Goal: Task Accomplishment & Management: Complete application form

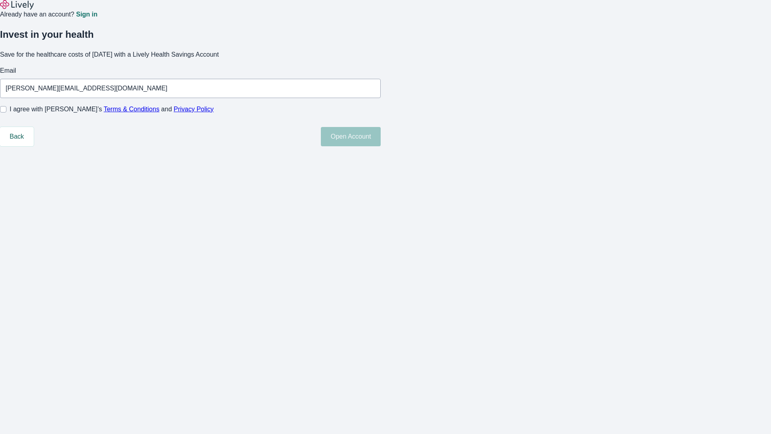
click at [6, 112] on input "I agree with Lively’s Terms & Conditions and Privacy Policy" at bounding box center [3, 109] width 6 height 6
checkbox input "true"
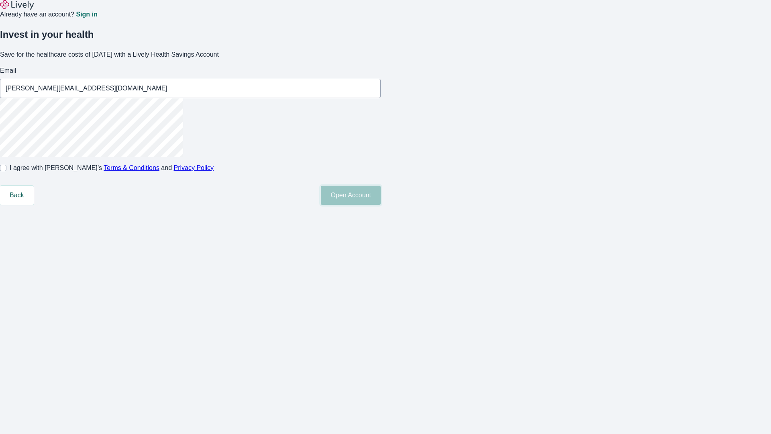
click at [381, 205] on button "Open Account" at bounding box center [351, 195] width 60 height 19
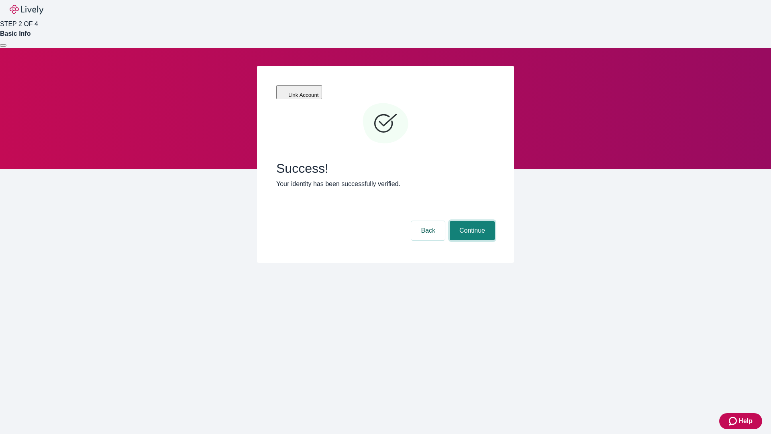
click at [471, 221] on button "Continue" at bounding box center [472, 230] width 45 height 19
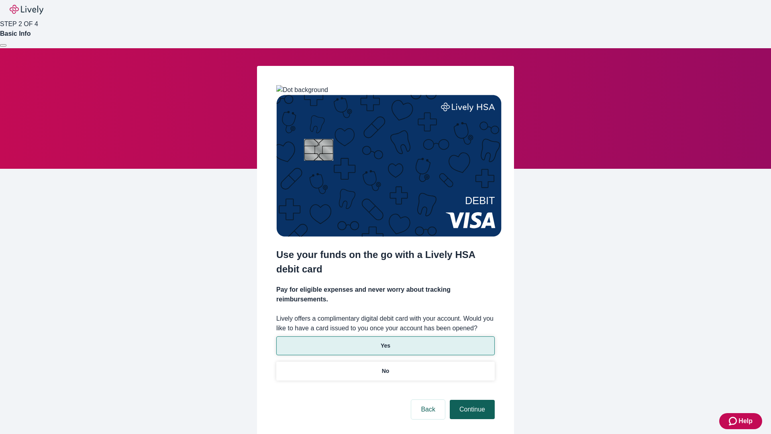
click at [385, 341] on p "Yes" at bounding box center [386, 345] width 10 height 8
click at [471, 400] on button "Continue" at bounding box center [472, 409] width 45 height 19
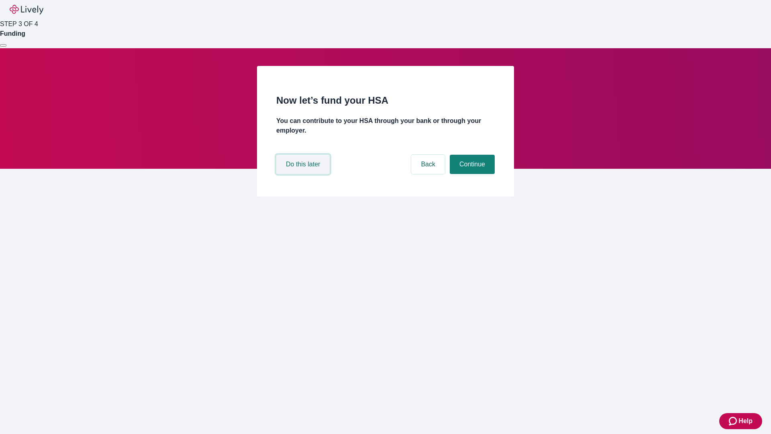
click at [304, 174] on button "Do this later" at bounding box center [302, 164] width 53 height 19
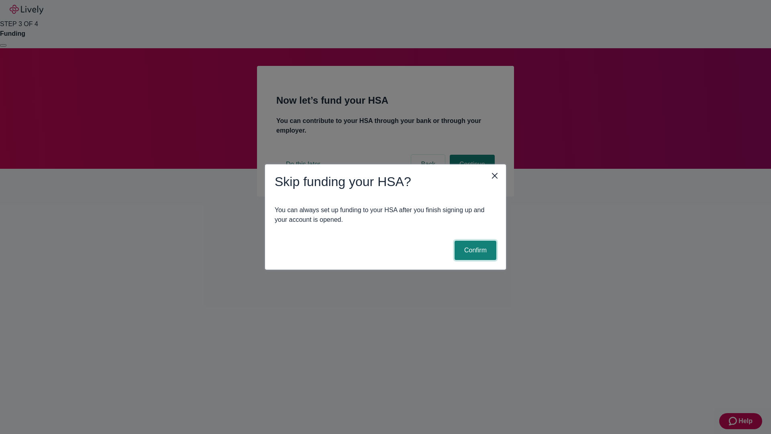
click at [474, 250] on button "Confirm" at bounding box center [476, 250] width 42 height 19
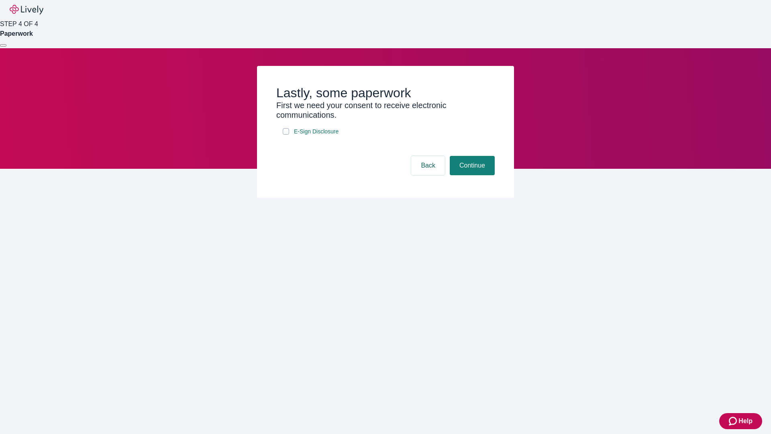
click at [286, 135] on input "E-Sign Disclosure" at bounding box center [286, 131] width 6 height 6
checkbox input "true"
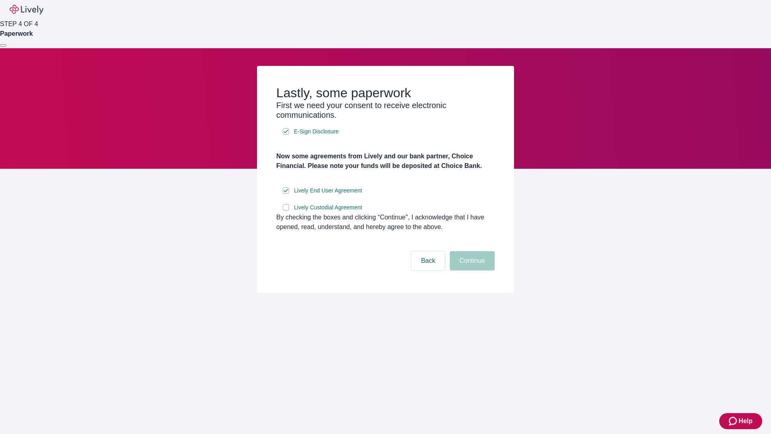
click at [286, 210] on input "Lively Custodial Agreement" at bounding box center [286, 207] width 6 height 6
checkbox input "true"
click at [471, 270] on button "Continue" at bounding box center [472, 260] width 45 height 19
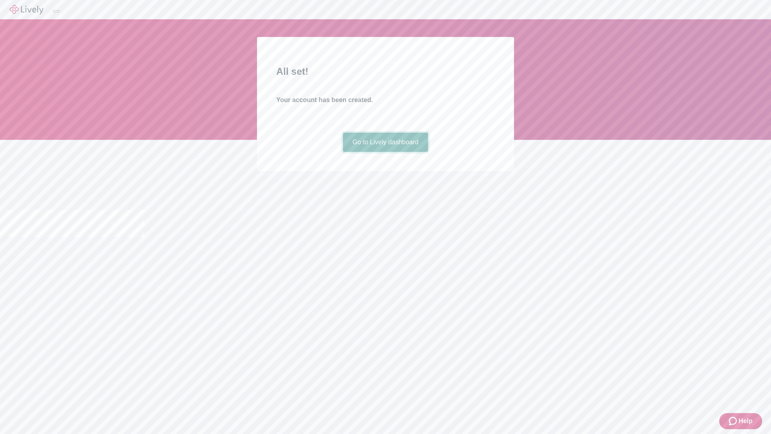
click at [385, 152] on link "Go to Lively dashboard" at bounding box center [386, 142] width 86 height 19
